Goal: Book appointment/travel/reservation

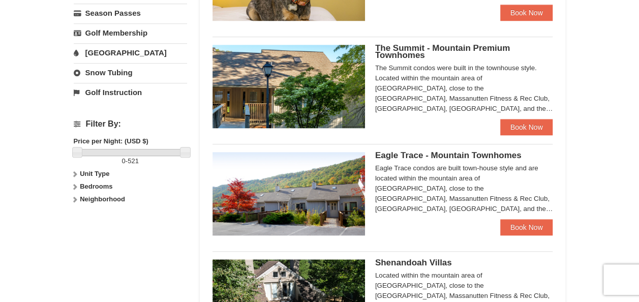
scroll to position [383, 0]
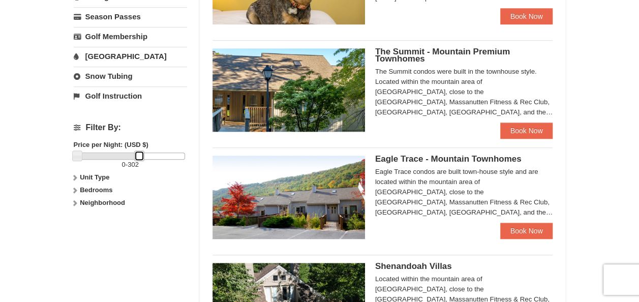
drag, startPoint x: 184, startPoint y: 152, endPoint x: 139, endPoint y: 157, distance: 45.4
click at [139, 157] on div "0 - 302" at bounding box center [130, 160] width 113 height 17
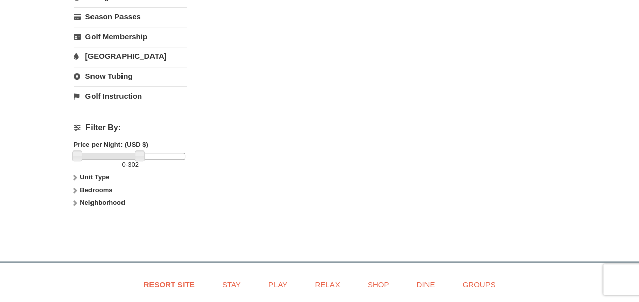
click at [139, 161] on span "302" at bounding box center [133, 165] width 11 height 8
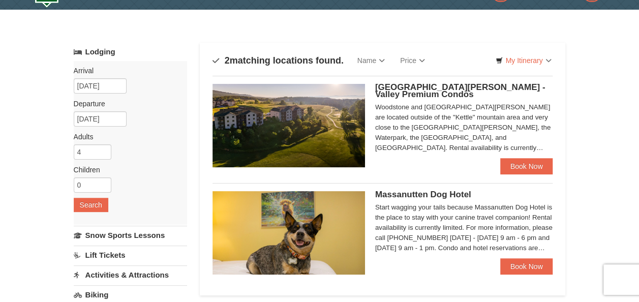
scroll to position [25, 0]
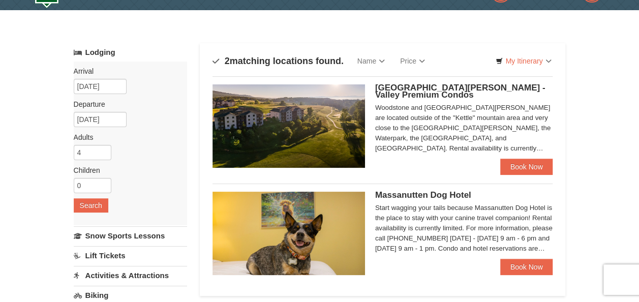
click at [248, 189] on div "Massanutten Dog Hotel Start wagging your tails because Massanutten Dog Hotel is…" at bounding box center [382, 229] width 340 height 92
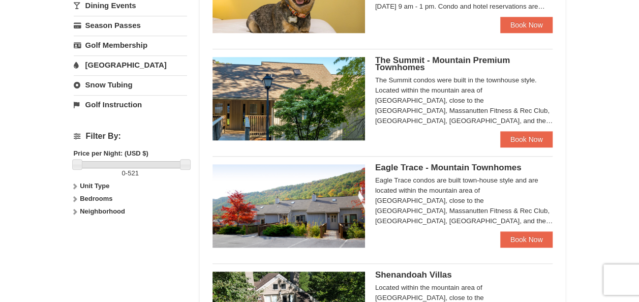
scroll to position [375, 0]
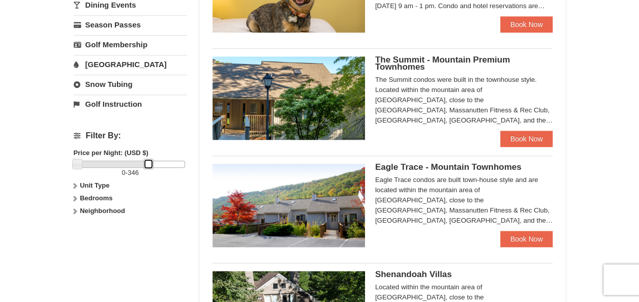
drag, startPoint x: 186, startPoint y: 162, endPoint x: 150, endPoint y: 168, distance: 36.7
click at [150, 168] on div "0 - 346" at bounding box center [130, 169] width 113 height 17
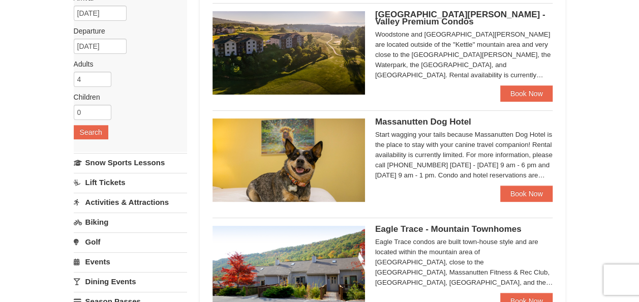
scroll to position [98, 0]
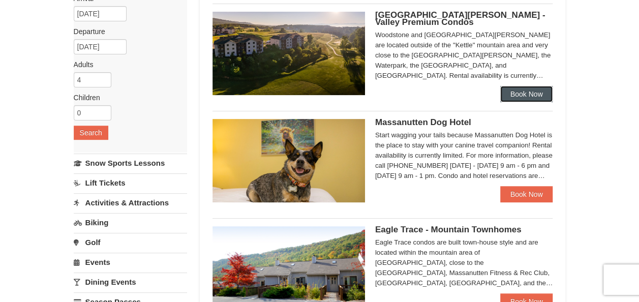
click at [536, 97] on link "Book Now" at bounding box center [526, 94] width 53 height 16
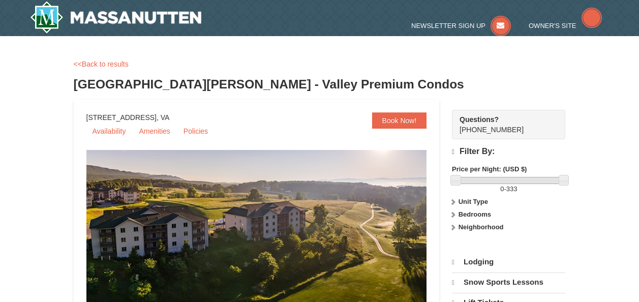
select select "10"
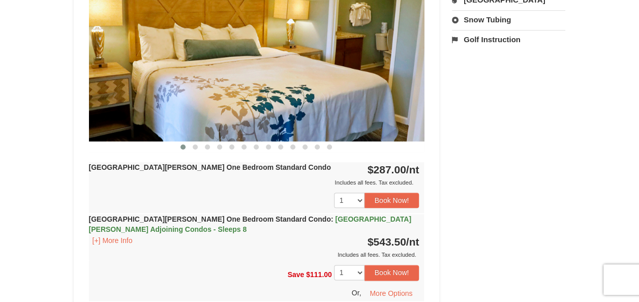
scroll to position [459, 0]
click at [194, 148] on button at bounding box center [195, 146] width 12 height 10
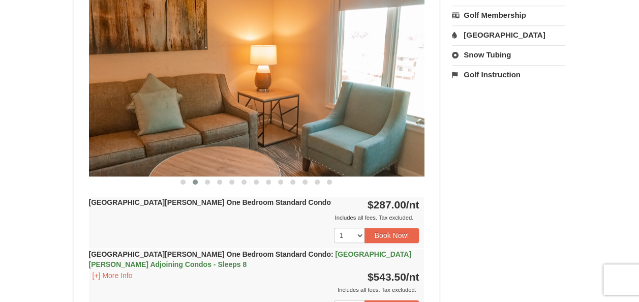
scroll to position [418, 0]
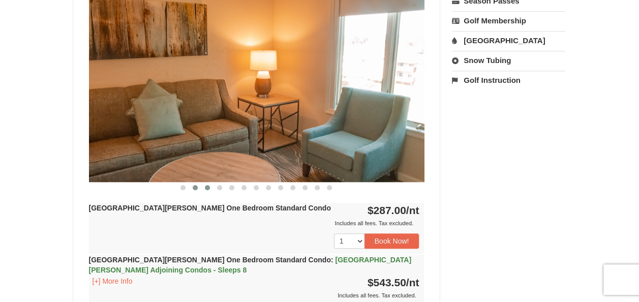
click at [210, 186] on button at bounding box center [207, 187] width 12 height 10
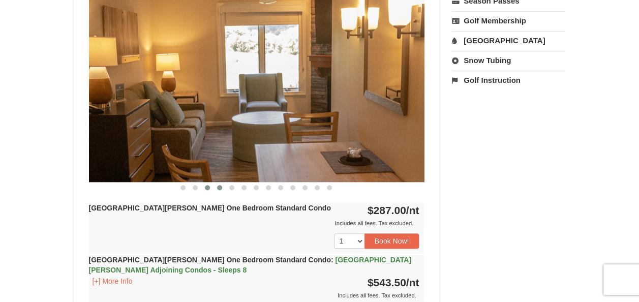
click at [221, 187] on span at bounding box center [219, 187] width 5 height 5
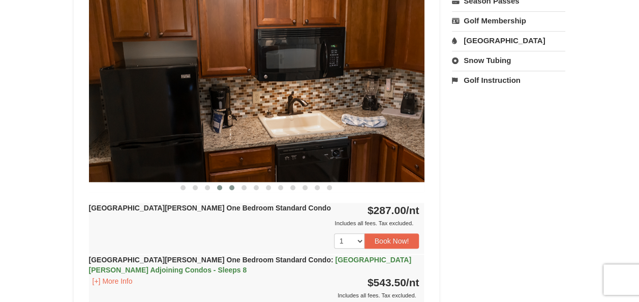
click at [234, 187] on span at bounding box center [231, 187] width 5 height 5
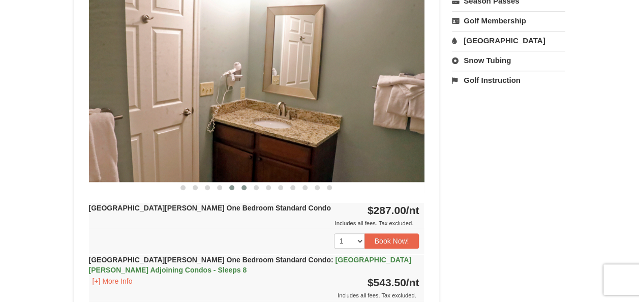
click at [248, 186] on button at bounding box center [244, 187] width 12 height 10
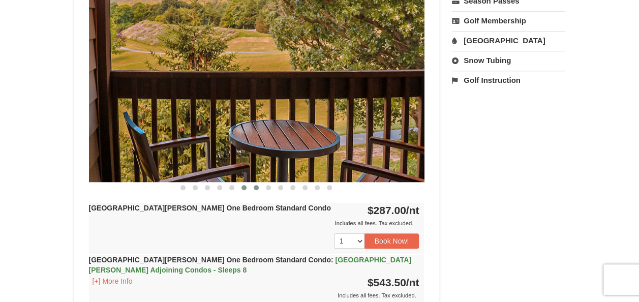
click at [254, 188] on span at bounding box center [255, 187] width 5 height 5
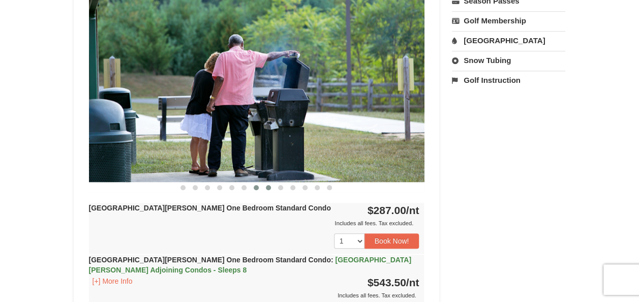
click at [273, 191] on button at bounding box center [268, 187] width 12 height 10
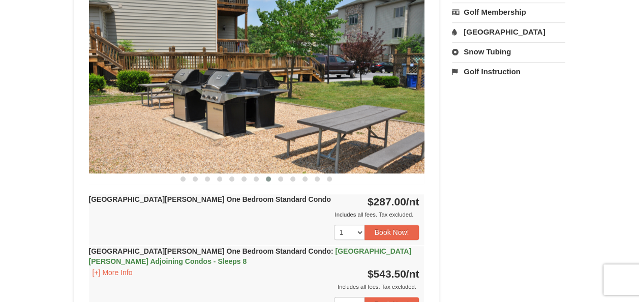
scroll to position [427, 0]
click at [280, 180] on button at bounding box center [280, 178] width 12 height 10
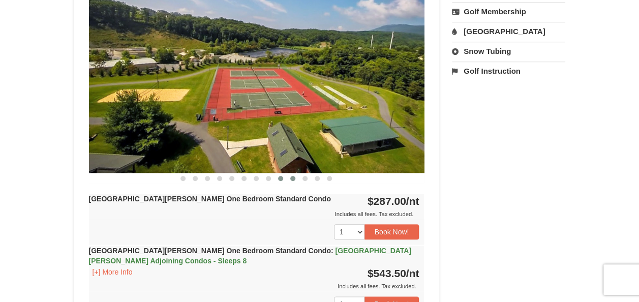
click at [291, 179] on span at bounding box center [292, 178] width 5 height 5
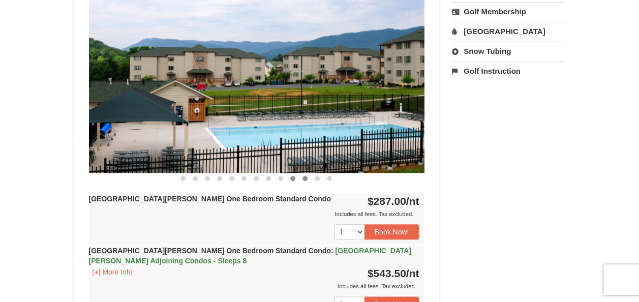
click at [303, 178] on span at bounding box center [304, 178] width 5 height 5
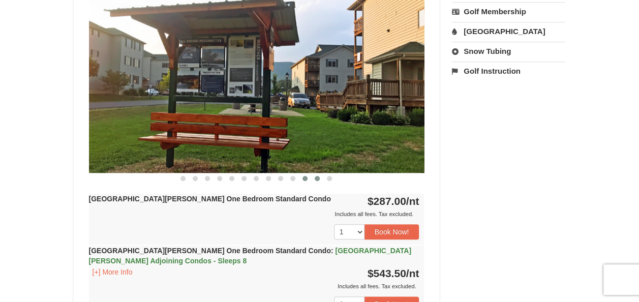
click at [316, 179] on span at bounding box center [316, 178] width 5 height 5
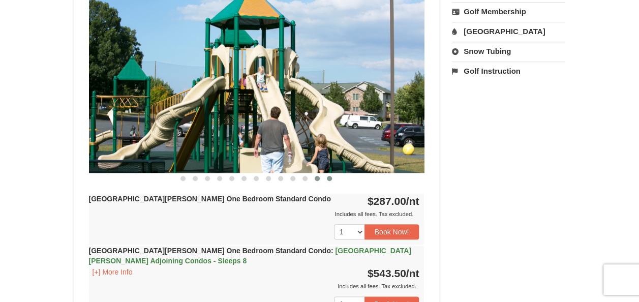
click at [329, 176] on span at bounding box center [329, 178] width 5 height 5
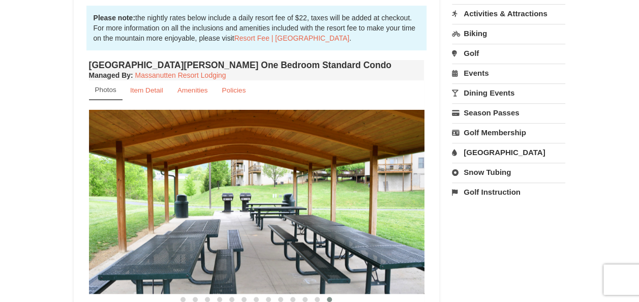
scroll to position [307, 0]
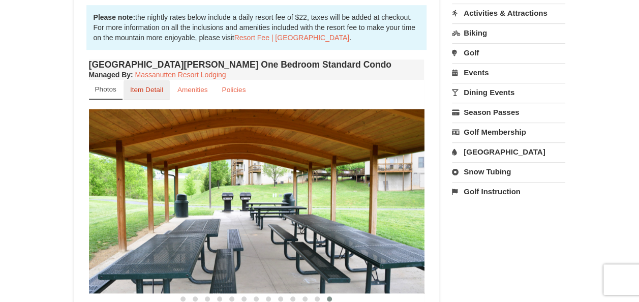
click at [143, 88] on small "Item Detail" at bounding box center [146, 90] width 33 height 8
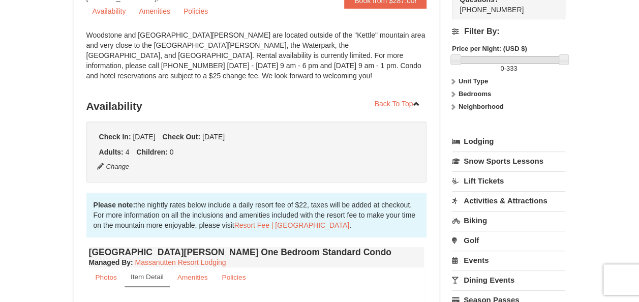
scroll to position [0, 0]
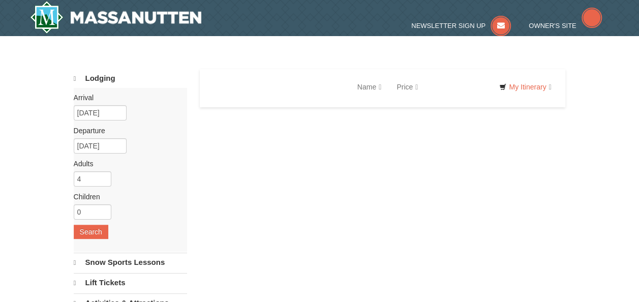
select select "10"
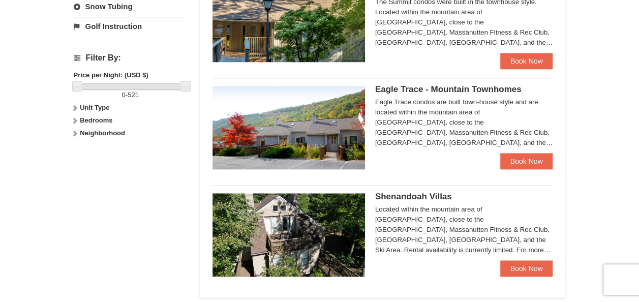
scroll to position [454, 0]
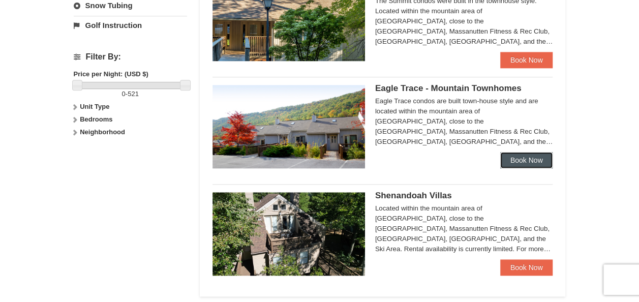
click at [519, 160] on link "Book Now" at bounding box center [526, 160] width 53 height 16
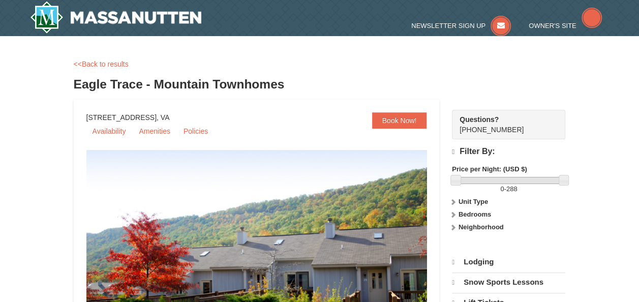
select select "10"
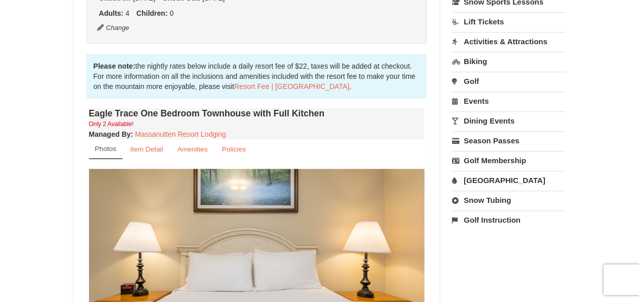
scroll to position [272, 0]
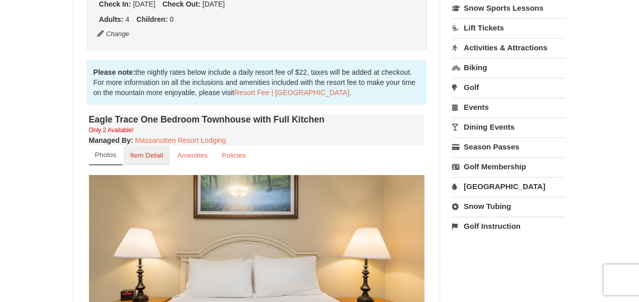
click at [153, 155] on small "Item Detail" at bounding box center [146, 155] width 33 height 8
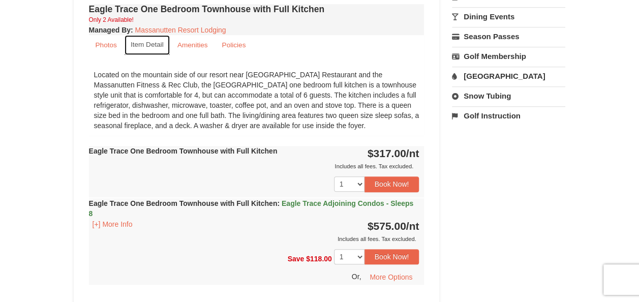
scroll to position [387, 0]
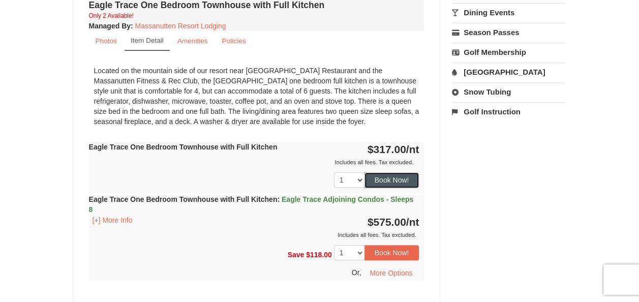
click at [396, 178] on button "Book Now!" at bounding box center [391, 179] width 55 height 15
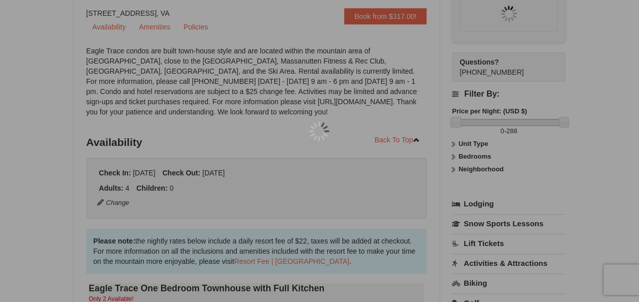
scroll to position [99, 0]
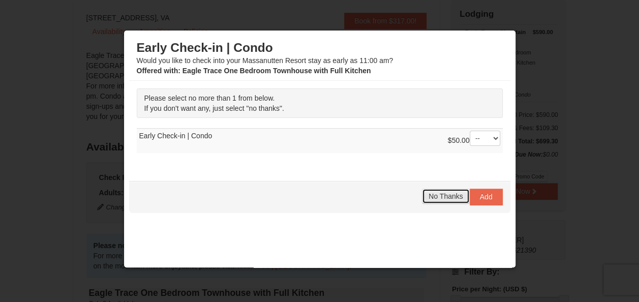
click at [441, 192] on span "No Thanks" at bounding box center [445, 196] width 34 height 8
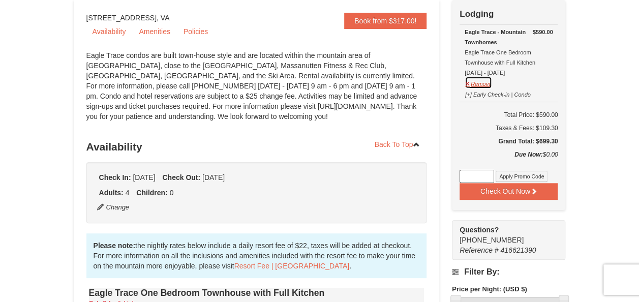
click at [472, 81] on button "Remove" at bounding box center [477, 82] width 27 height 13
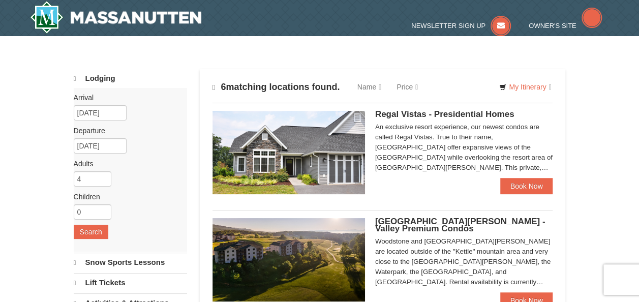
select select "10"
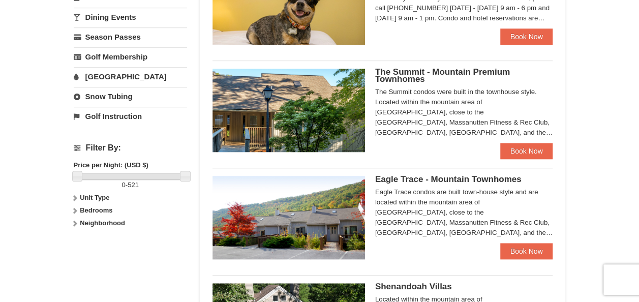
scroll to position [362, 0]
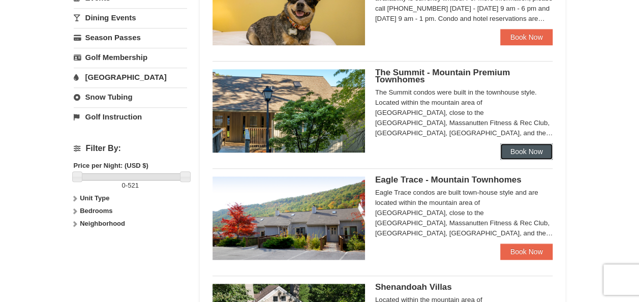
click at [514, 157] on link "Book Now" at bounding box center [526, 151] width 53 height 16
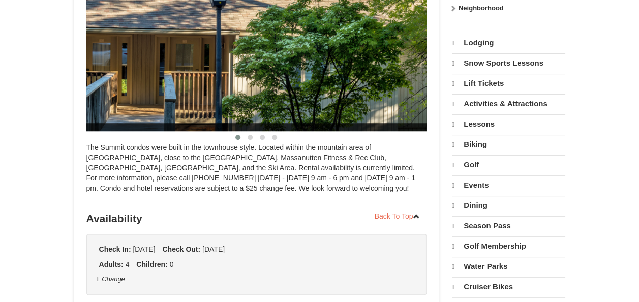
select select "10"
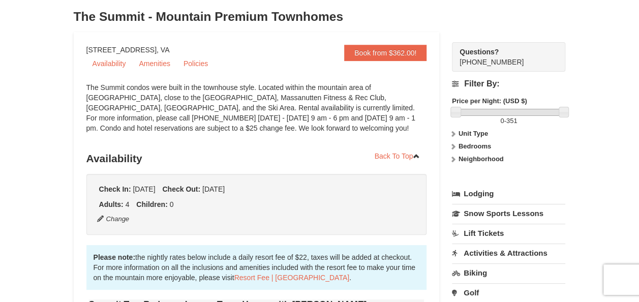
scroll to position [27, 0]
